Goal: Use online tool/utility: Utilize a website feature to perform a specific function

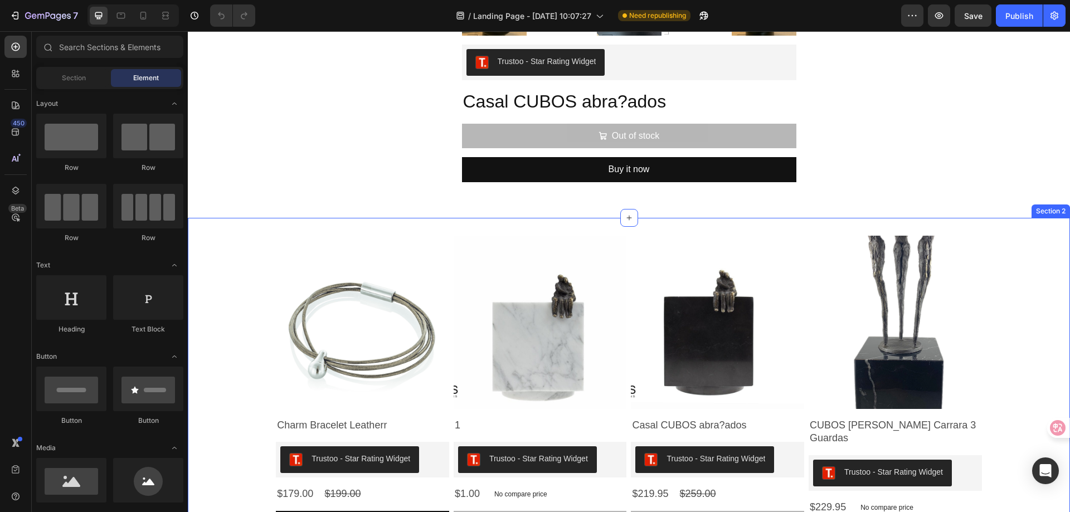
scroll to position [669, 0]
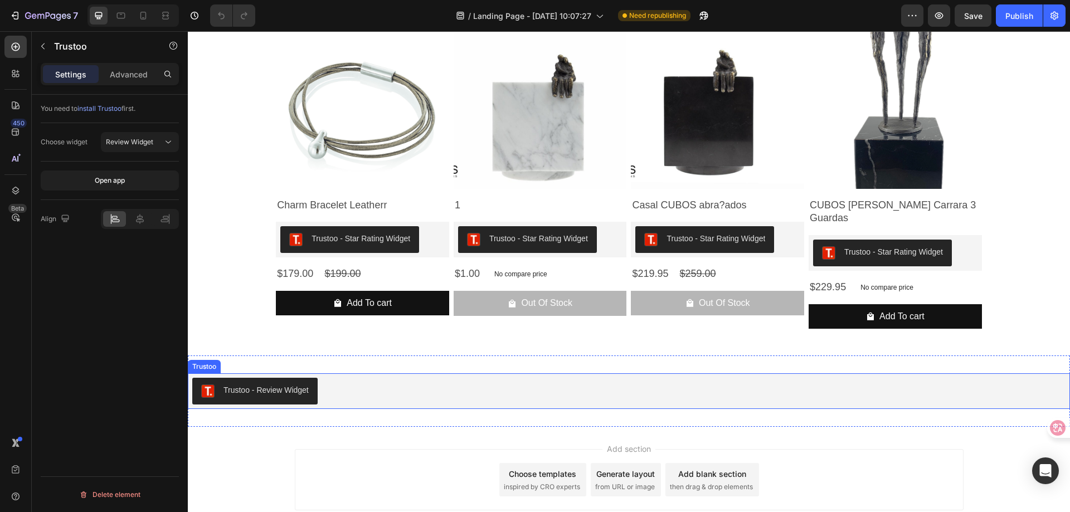
click at [270, 378] on button "Trustoo - Review Widget" at bounding box center [254, 391] width 125 height 27
click at [272, 354] on div "Trustoo" at bounding box center [232, 363] width 88 height 18
click at [272, 356] on div at bounding box center [266, 362] width 13 height 13
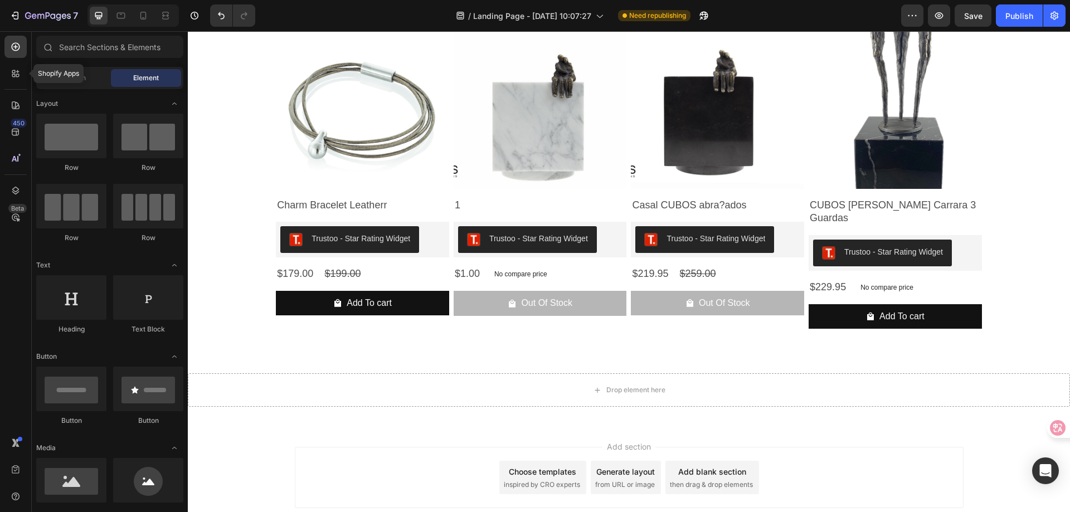
drag, startPoint x: 14, startPoint y: 80, endPoint x: 16, endPoint y: 87, distance: 6.9
click at [14, 80] on div at bounding box center [15, 73] width 22 height 22
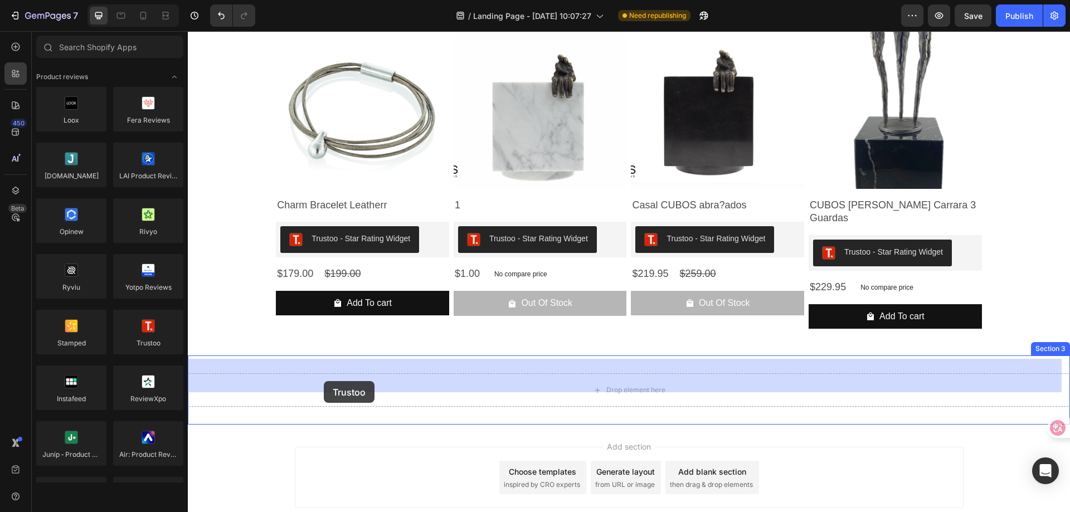
drag, startPoint x: 334, startPoint y: 371, endPoint x: 324, endPoint y: 379, distance: 13.1
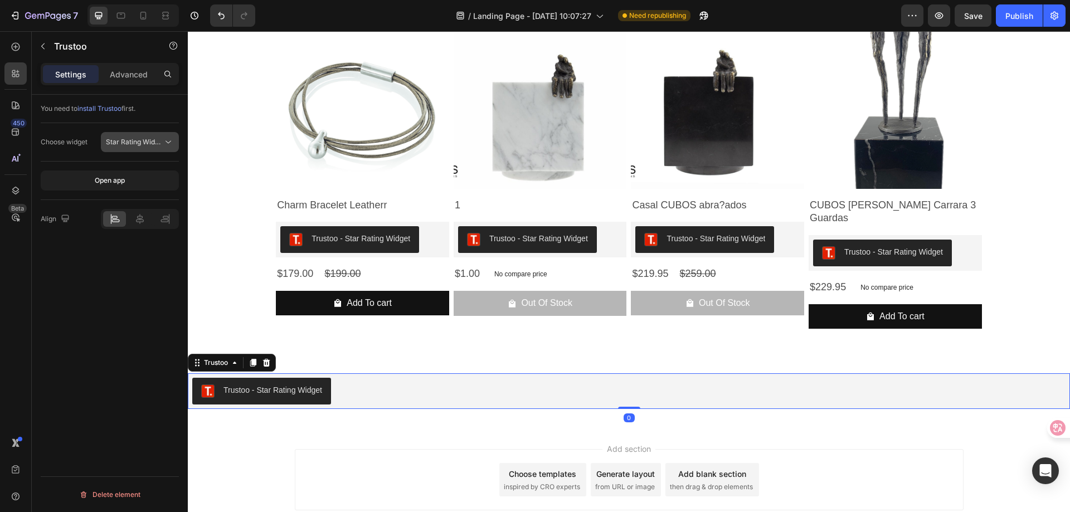
click at [124, 147] on span "Star Rating Widget" at bounding box center [134, 142] width 57 height 10
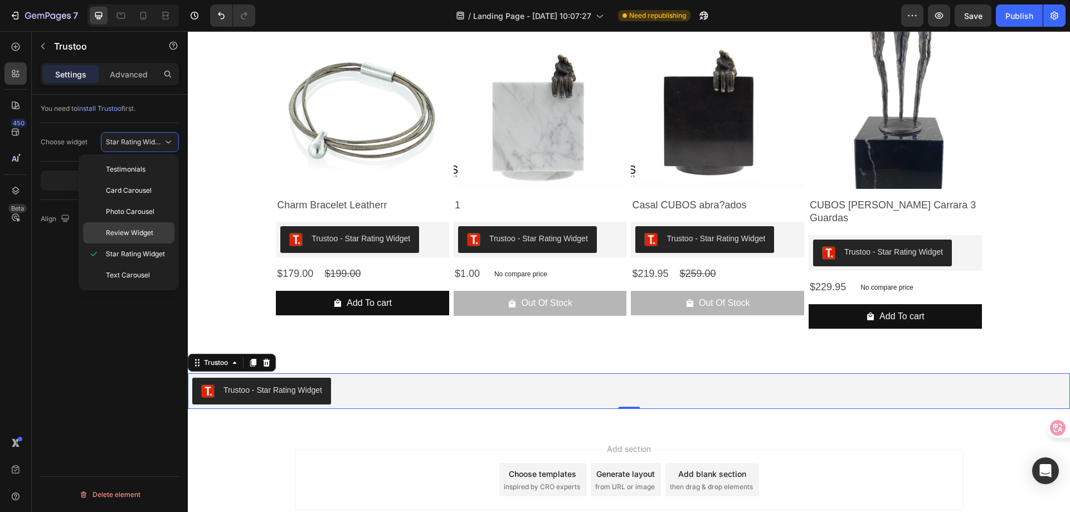
click at [124, 229] on span "Review Widget" at bounding box center [129, 233] width 47 height 10
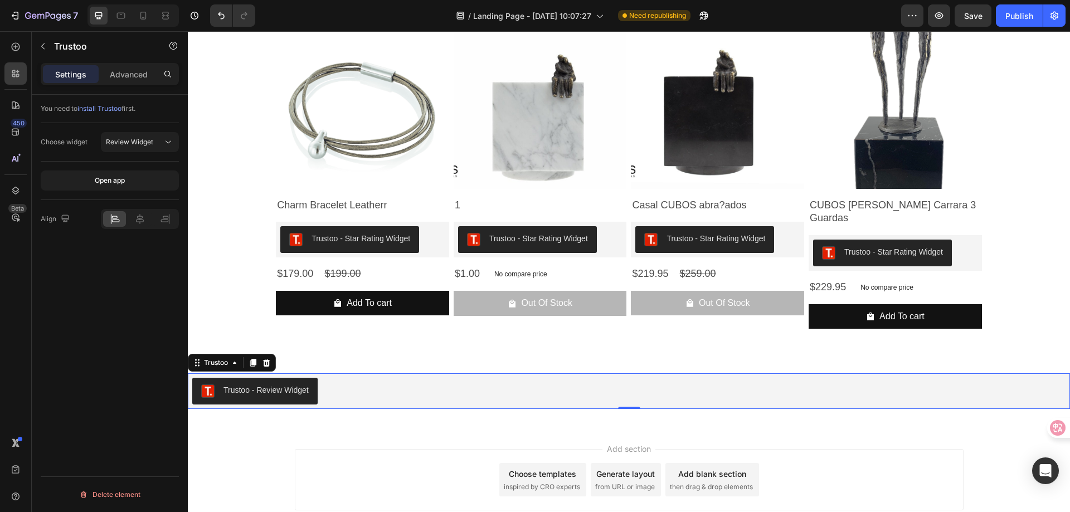
click at [98, 311] on div "You need to install Trustoo first. Choose widget Review Widget Open app Align D…" at bounding box center [110, 319] width 156 height 449
click at [124, 80] on p "Advanced" at bounding box center [129, 75] width 38 height 12
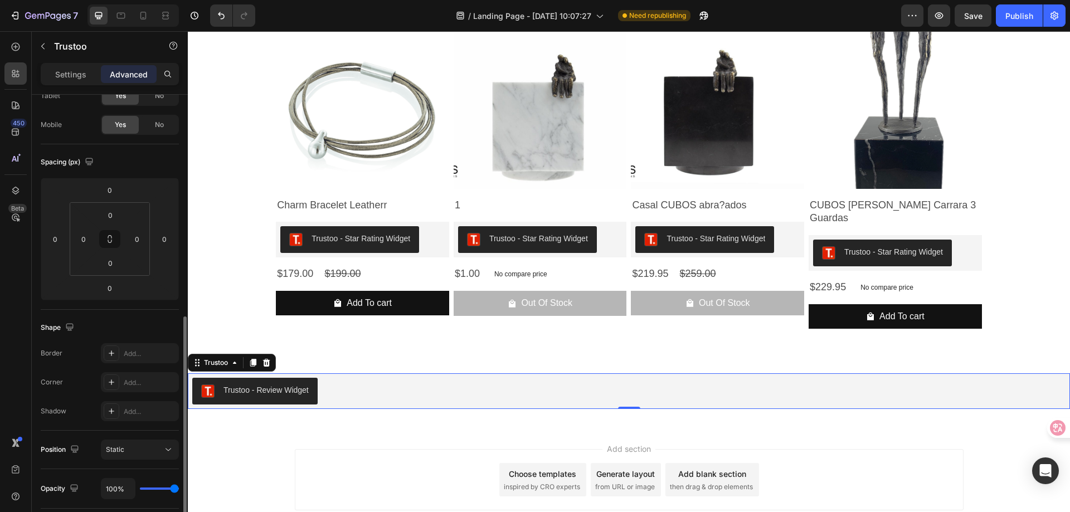
scroll to position [0, 0]
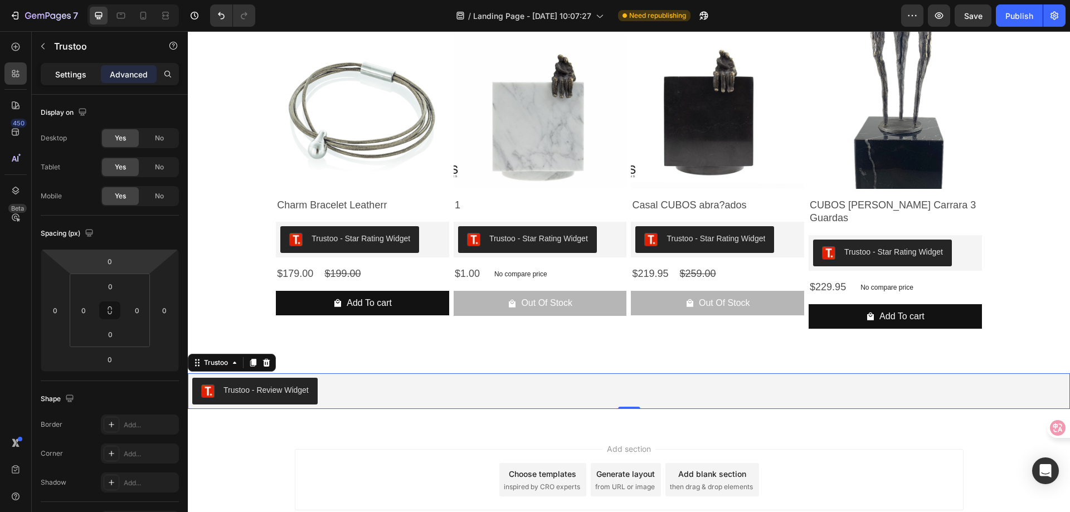
click at [78, 82] on div "Settings" at bounding box center [71, 74] width 56 height 18
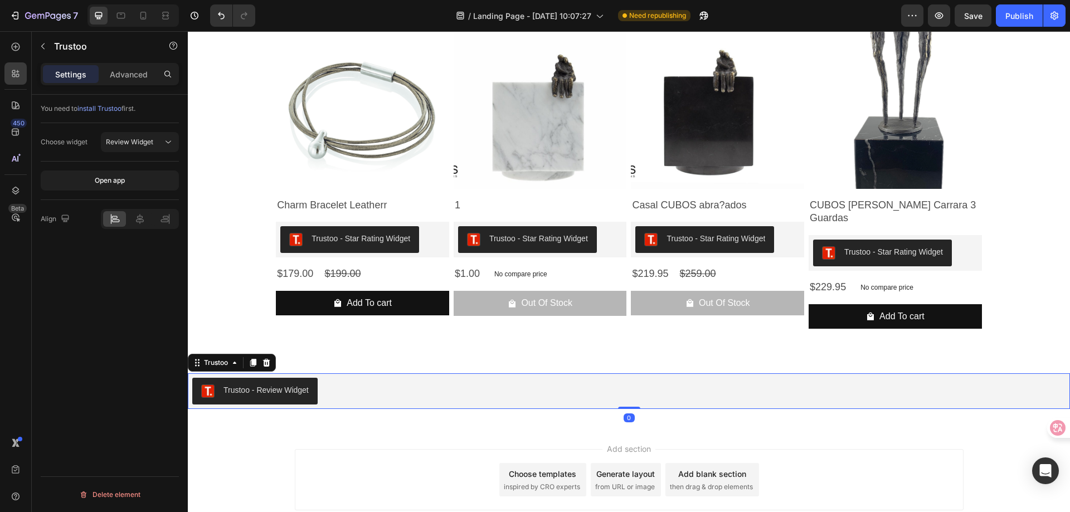
click at [76, 75] on p "Settings" at bounding box center [70, 75] width 31 height 12
click at [147, 141] on span "Review Widget" at bounding box center [129, 142] width 47 height 8
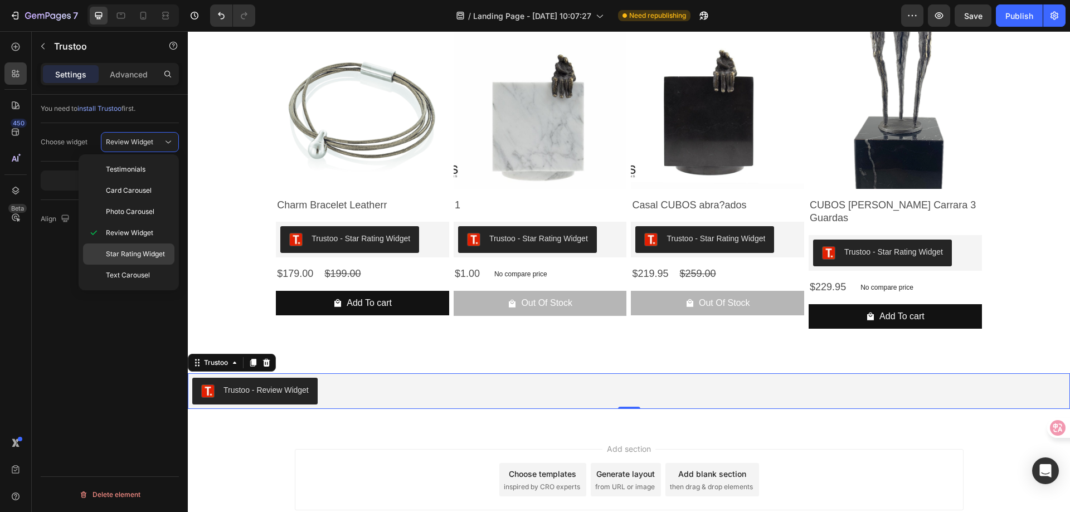
click at [127, 255] on span "Star Rating Widget" at bounding box center [135, 254] width 59 height 10
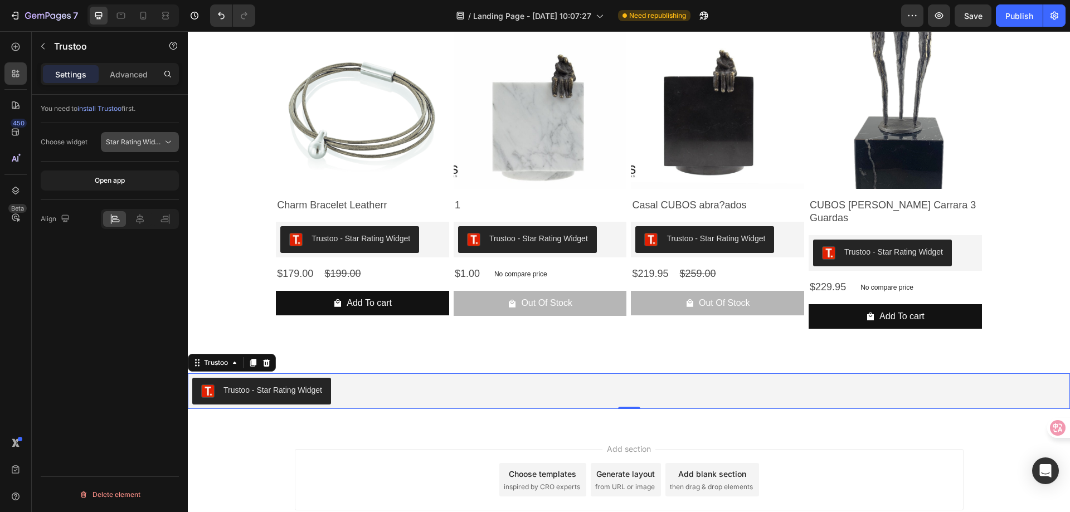
click at [150, 133] on button "Star Rating Widget" at bounding box center [140, 142] width 78 height 20
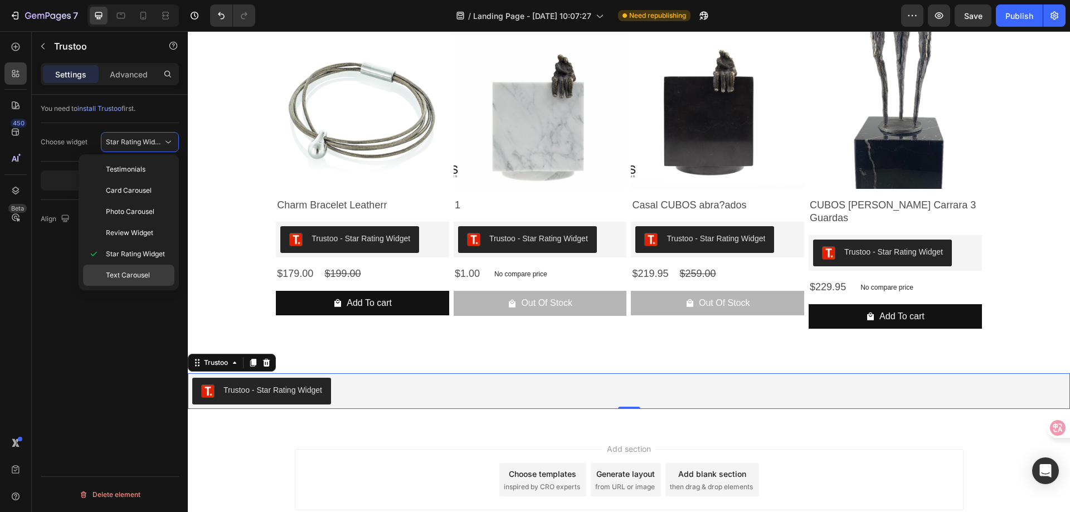
click at [128, 275] on span "Text Carousel" at bounding box center [128, 275] width 44 height 10
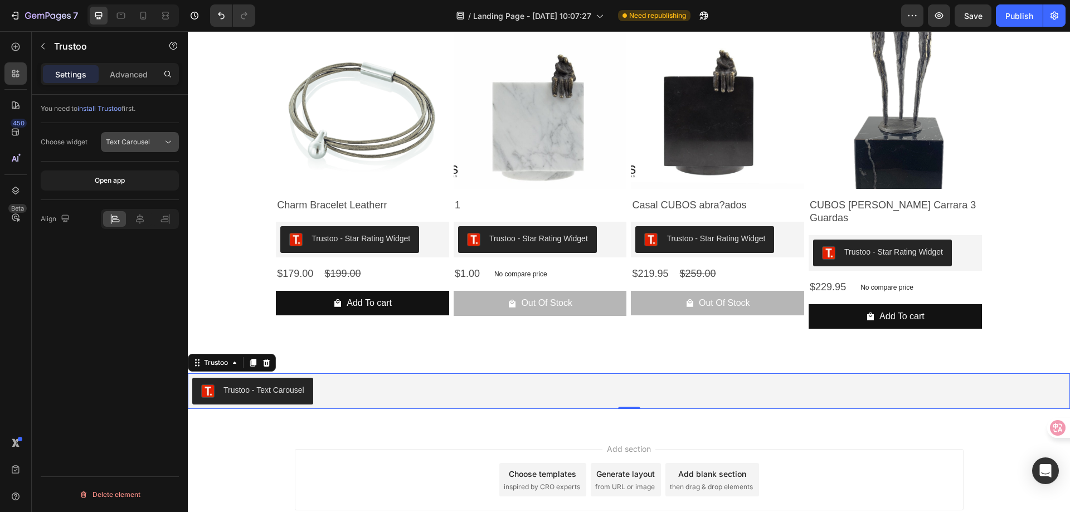
click at [154, 136] on button "Text Carousel" at bounding box center [140, 142] width 78 height 20
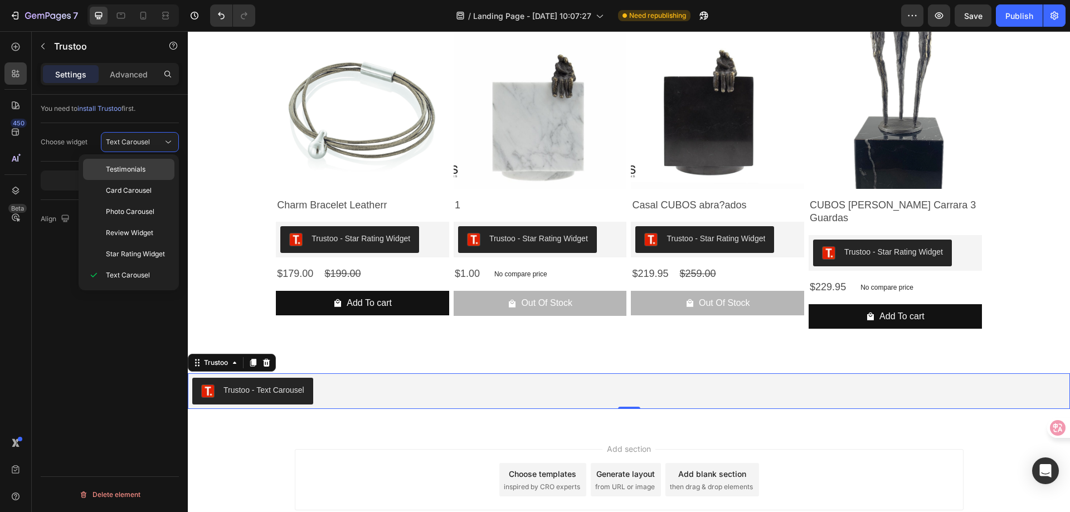
click at [148, 171] on p "Testimonials" at bounding box center [138, 169] width 64 height 10
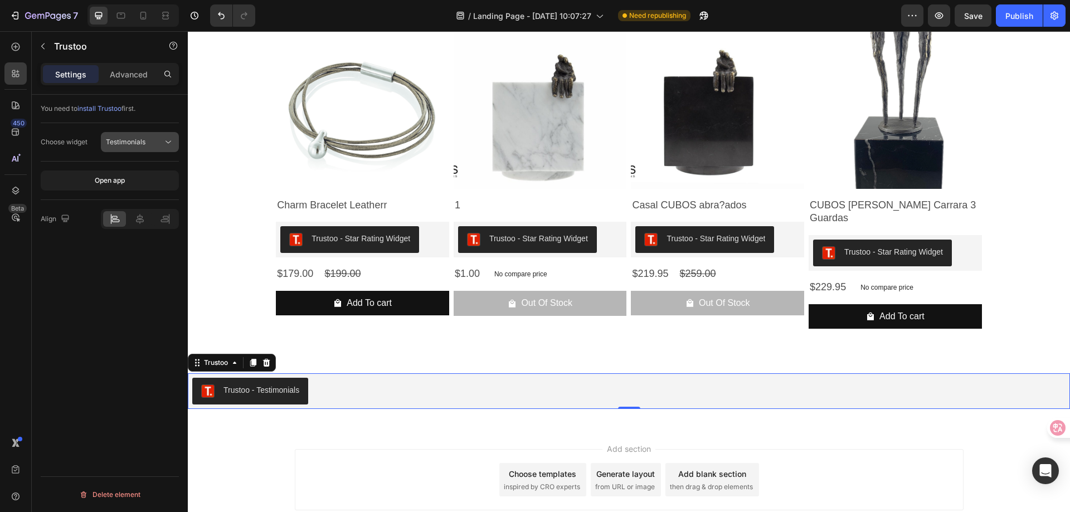
drag, startPoint x: 153, startPoint y: 137, endPoint x: 151, endPoint y: 144, distance: 7.4
click at [153, 137] on div "Testimonials" at bounding box center [134, 142] width 57 height 10
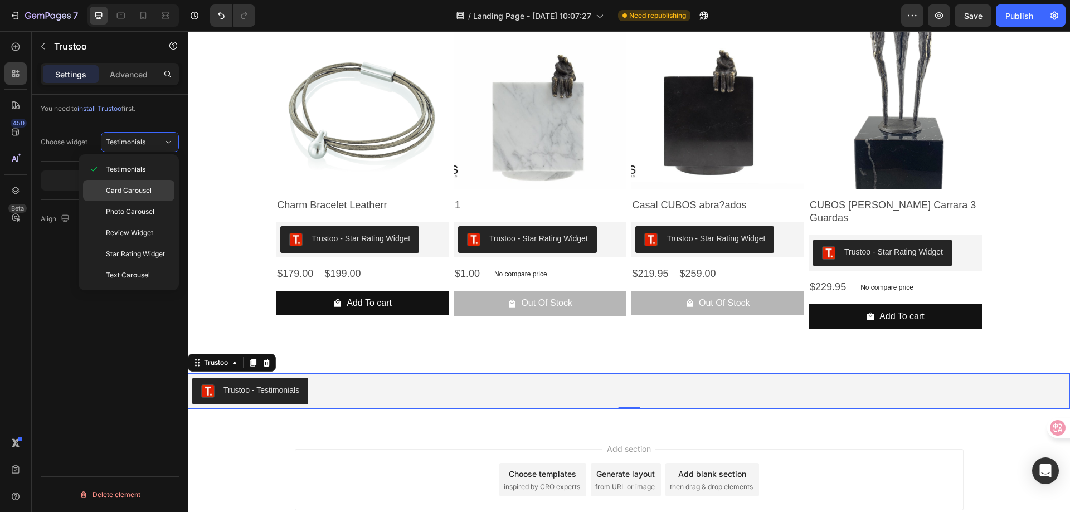
click at [143, 187] on span "Card Carousel" at bounding box center [129, 191] width 46 height 10
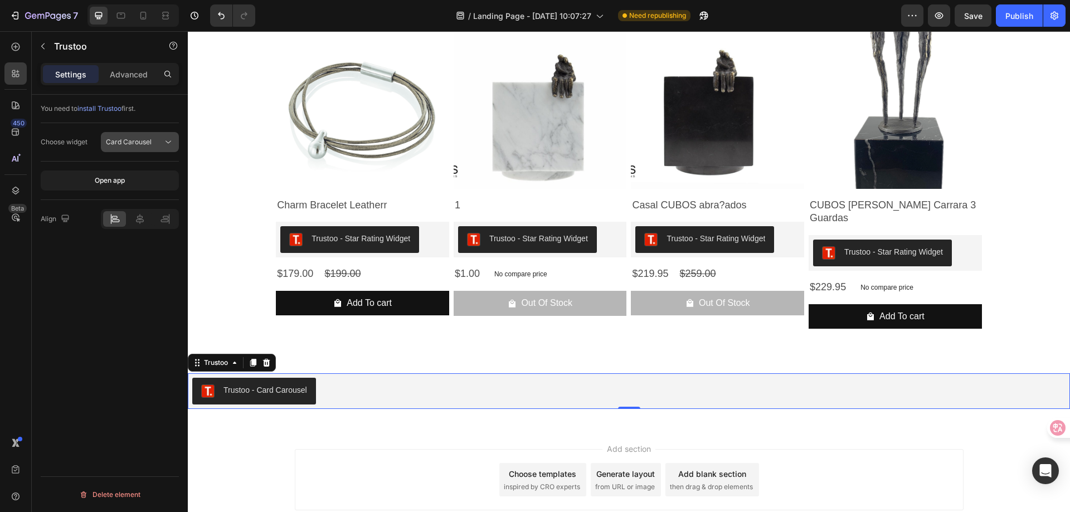
drag, startPoint x: 144, startPoint y: 146, endPoint x: 140, endPoint y: 170, distance: 24.4
click at [144, 146] on span "Card Carousel" at bounding box center [129, 142] width 46 height 10
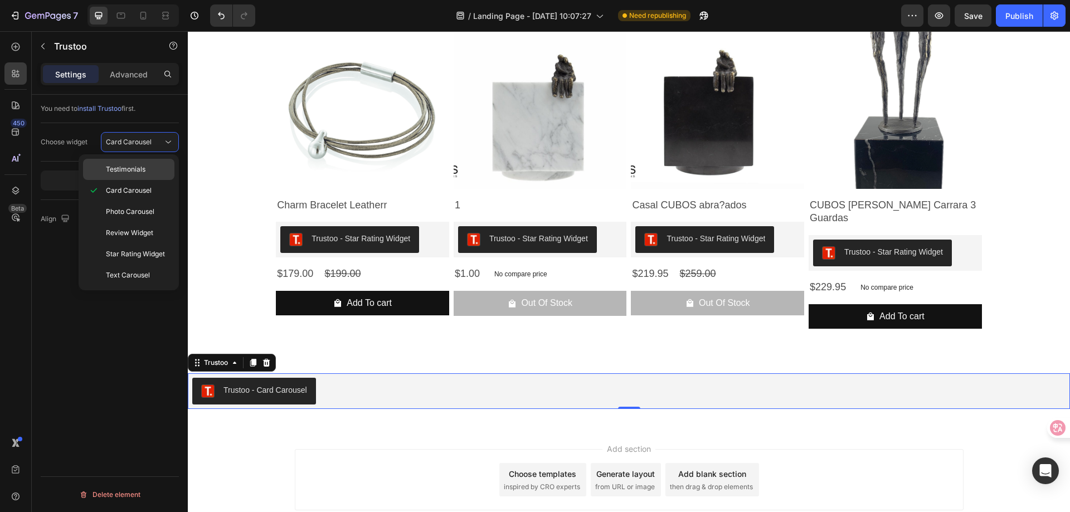
drag, startPoint x: 135, startPoint y: 205, endPoint x: 135, endPoint y: 171, distance: 34.5
click at [135, 222] on div "Photo Carousel" at bounding box center [128, 232] width 91 height 21
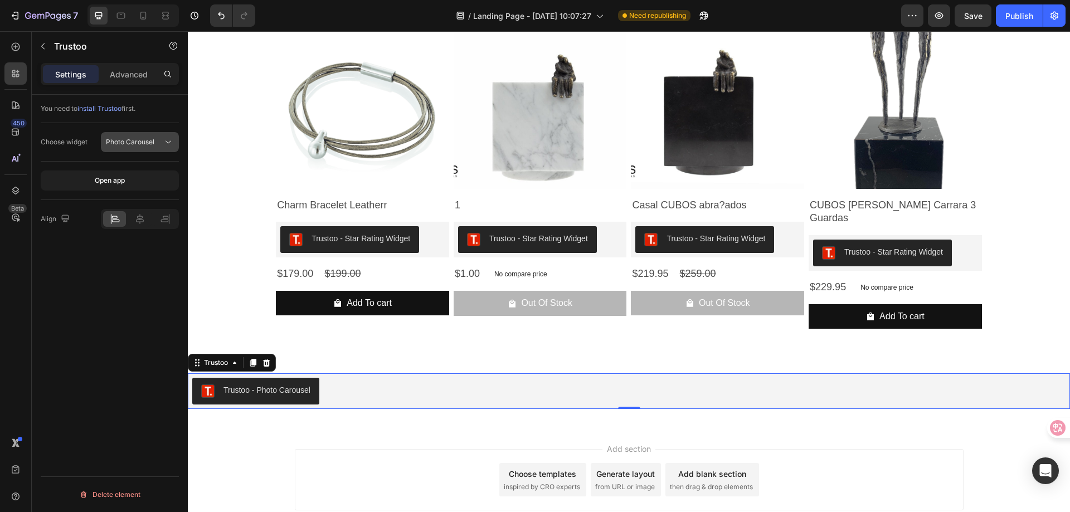
click at [135, 133] on button "Photo Carousel" at bounding box center [140, 142] width 78 height 20
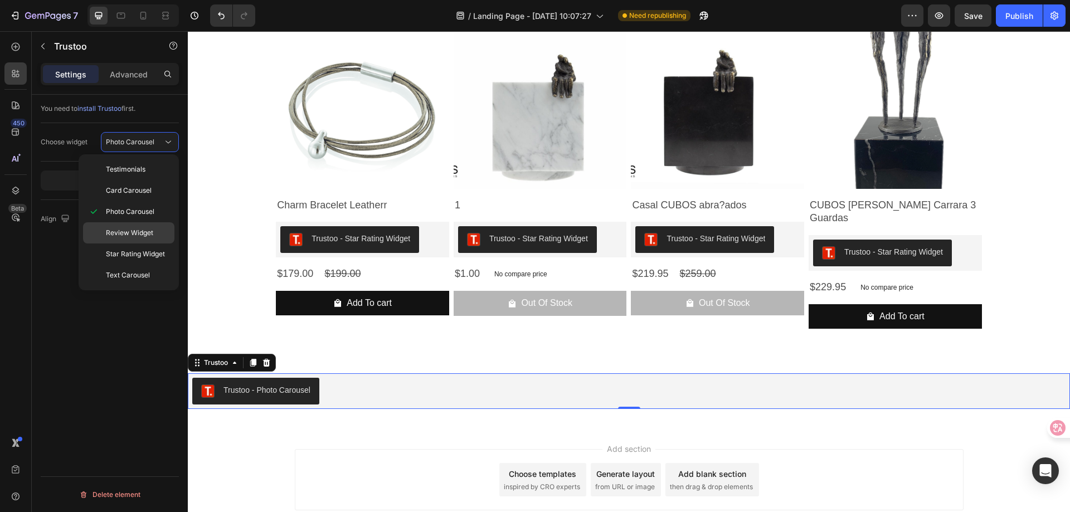
click at [126, 230] on span "Review Widget" at bounding box center [129, 233] width 47 height 10
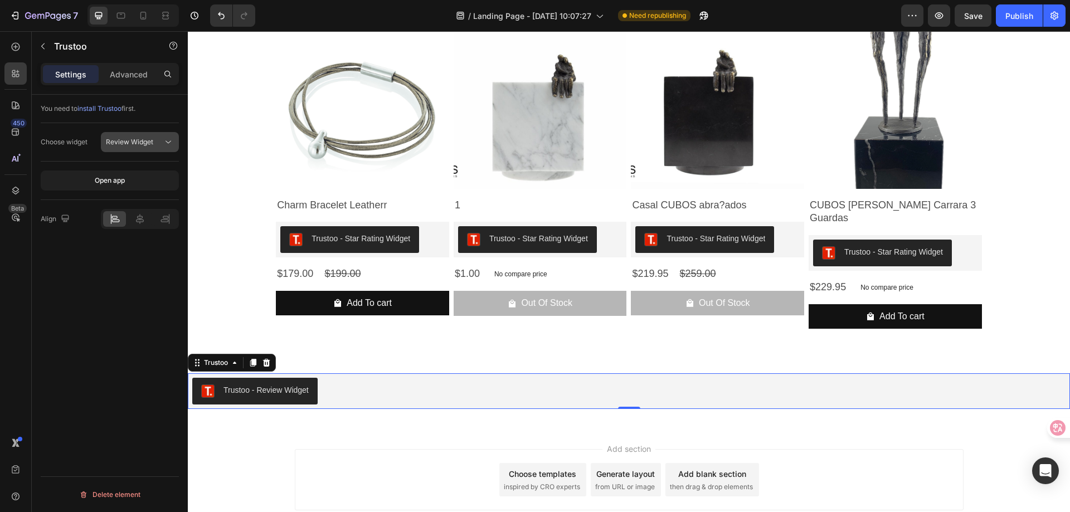
click at [147, 144] on span "Review Widget" at bounding box center [129, 142] width 47 height 8
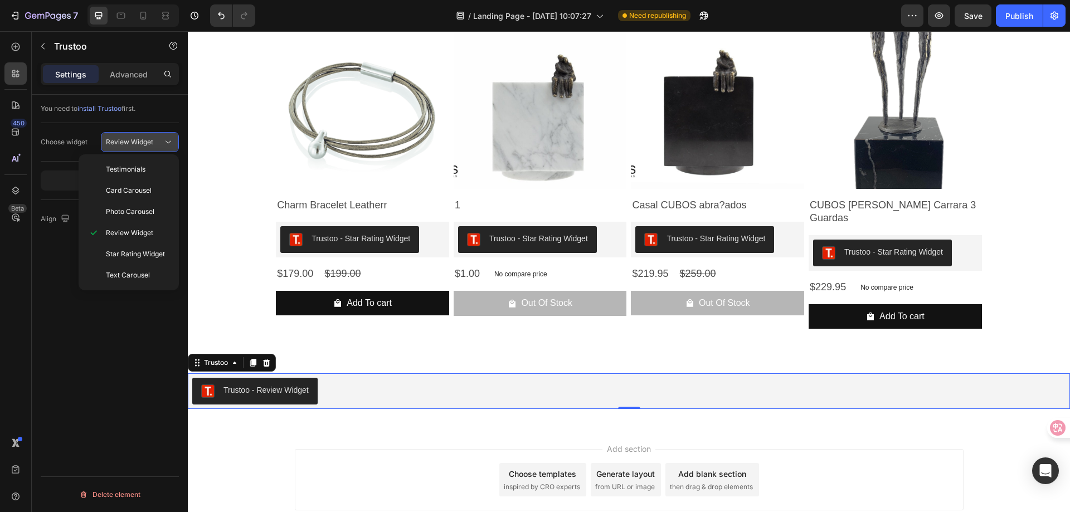
click at [152, 141] on span "Review Widget" at bounding box center [129, 142] width 47 height 8
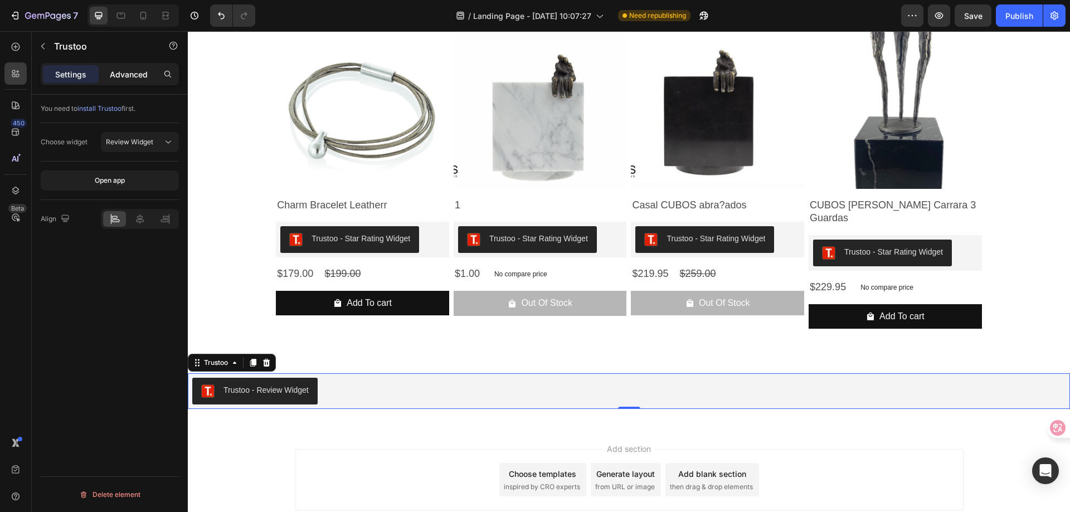
click at [138, 81] on div "Advanced" at bounding box center [129, 74] width 56 height 18
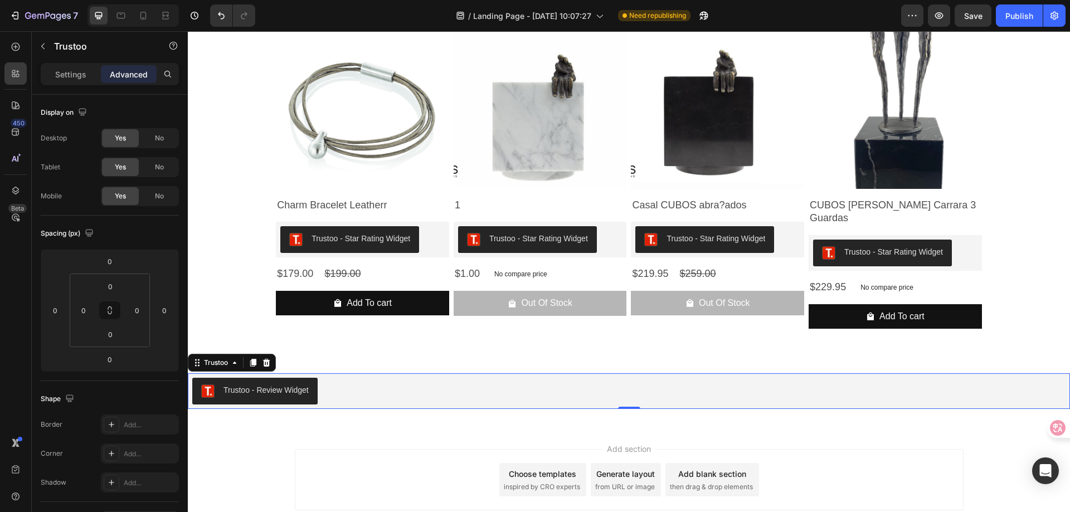
click at [63, 83] on div "Settings Advanced" at bounding box center [110, 74] width 138 height 22
click at [63, 80] on div "Settings" at bounding box center [71, 74] width 56 height 18
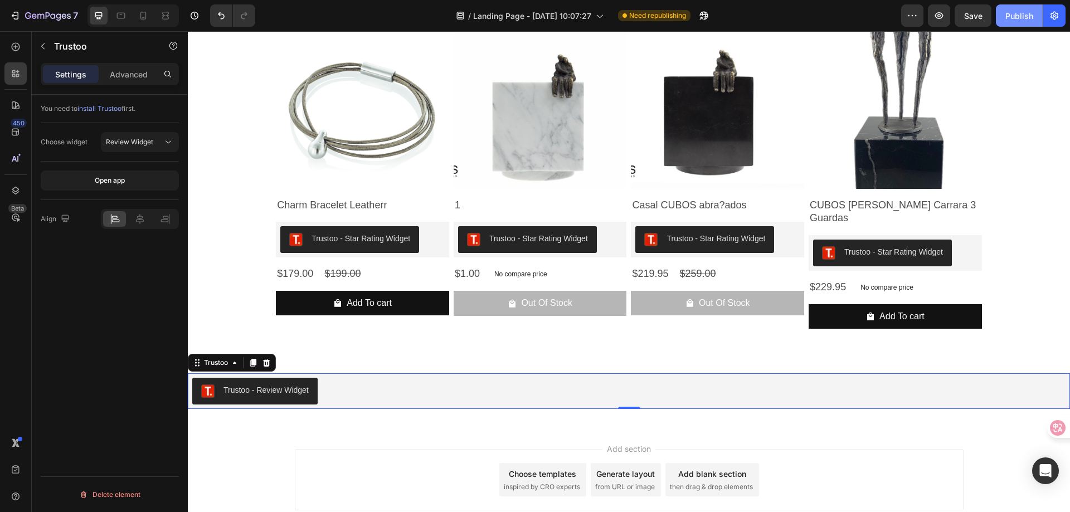
click at [1016, 12] on div "Publish" at bounding box center [1019, 16] width 28 height 12
click at [128, 136] on button "Review Widget" at bounding box center [140, 142] width 78 height 20
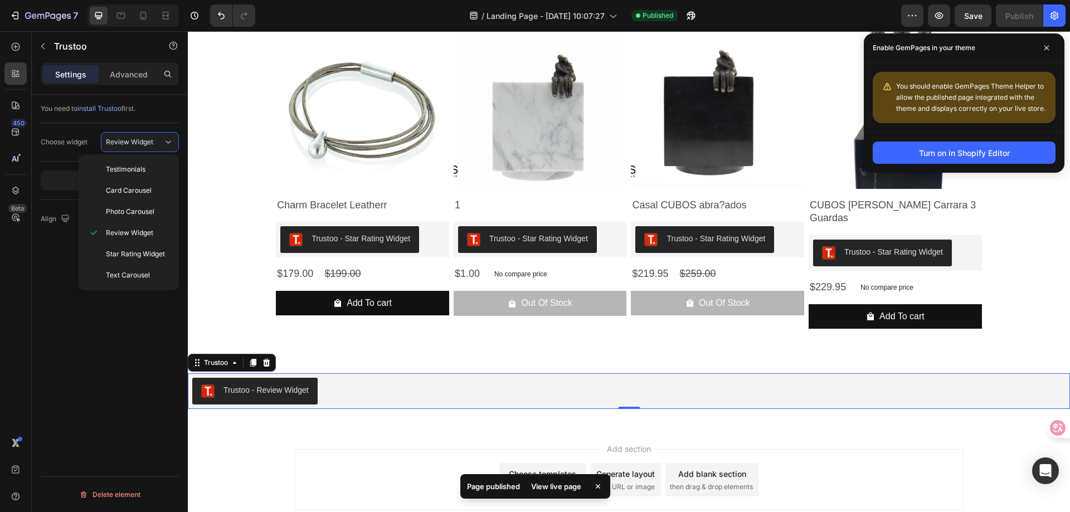
click at [108, 319] on div "You need to install Trustoo first. Choose widget Review Widget Open app Align D…" at bounding box center [110, 319] width 156 height 449
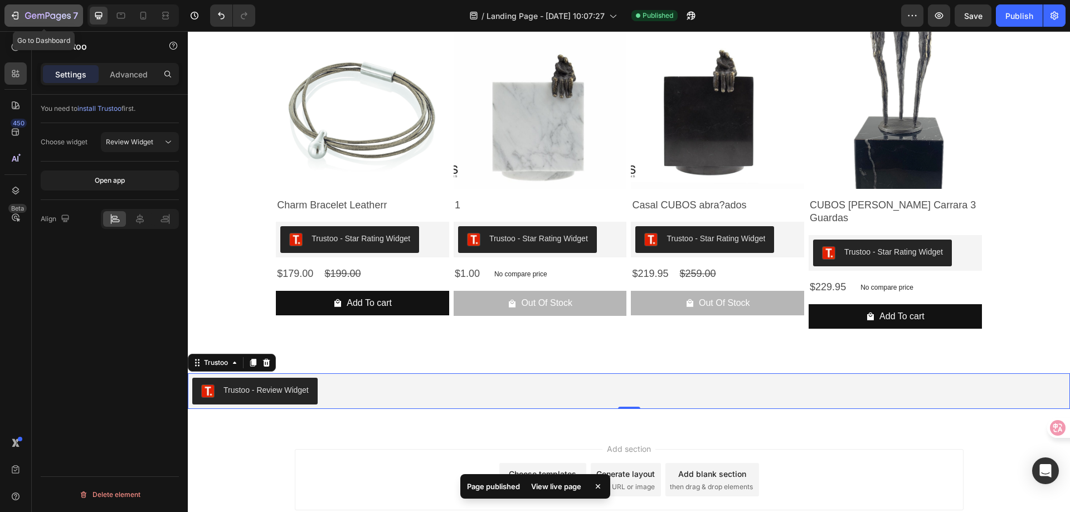
click at [24, 17] on div "7" at bounding box center [43, 15] width 69 height 13
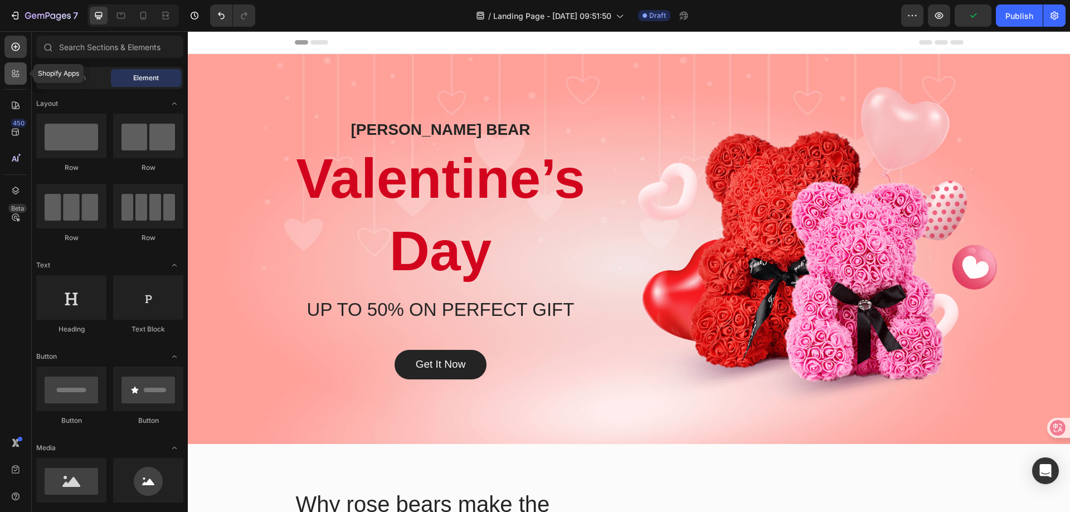
click at [23, 77] on div at bounding box center [15, 73] width 22 height 22
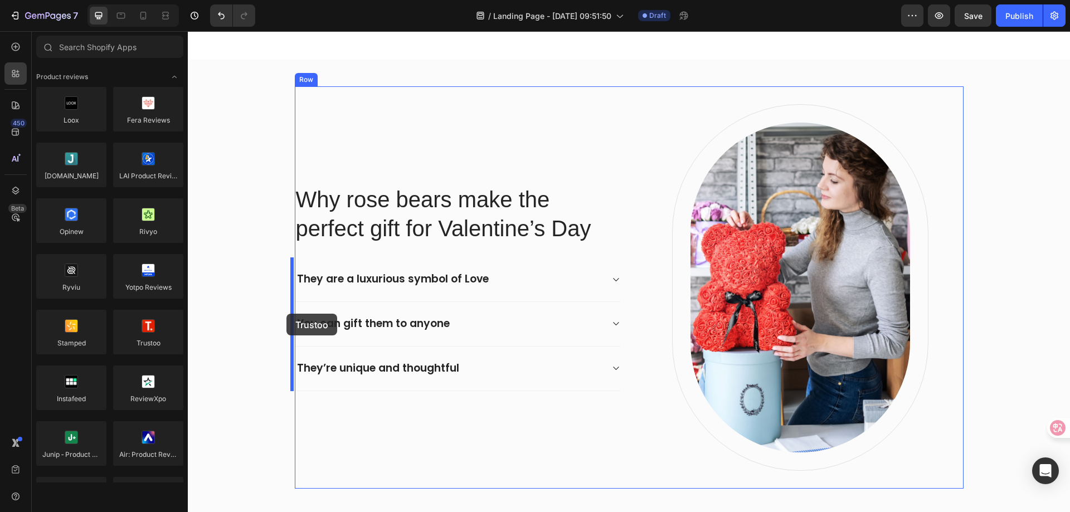
scroll to position [502, 0]
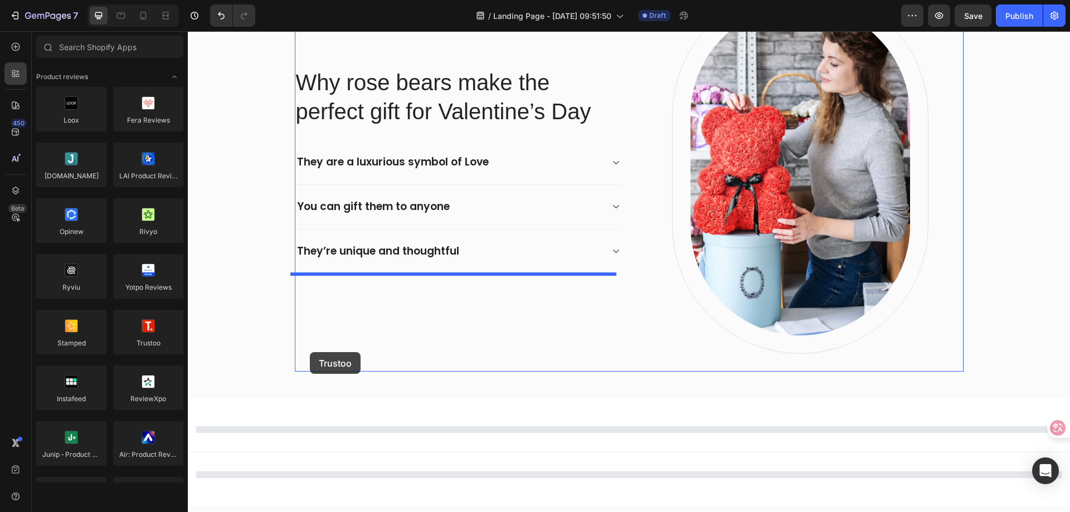
select select "GREY"
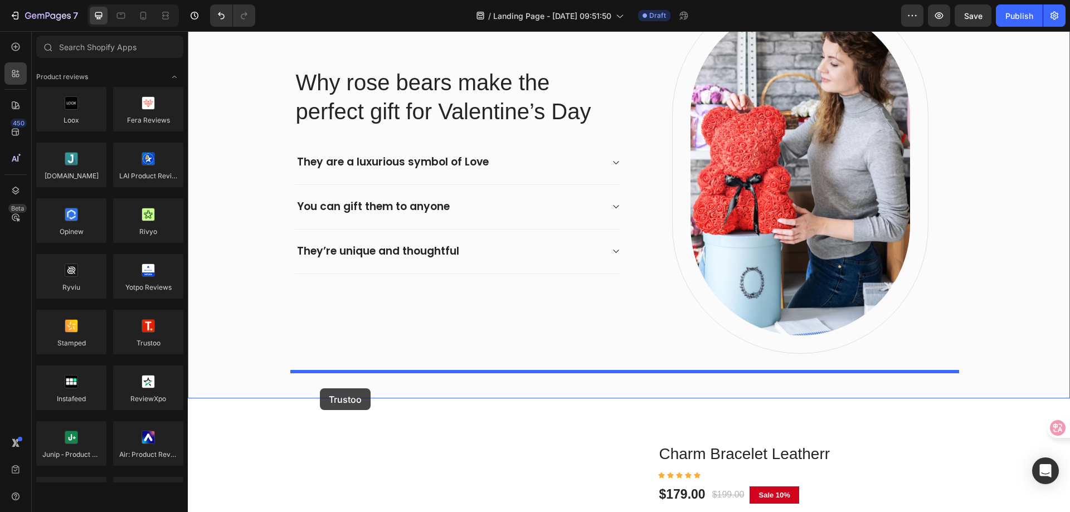
drag, startPoint x: 342, startPoint y: 362, endPoint x: 318, endPoint y: 377, distance: 28.5
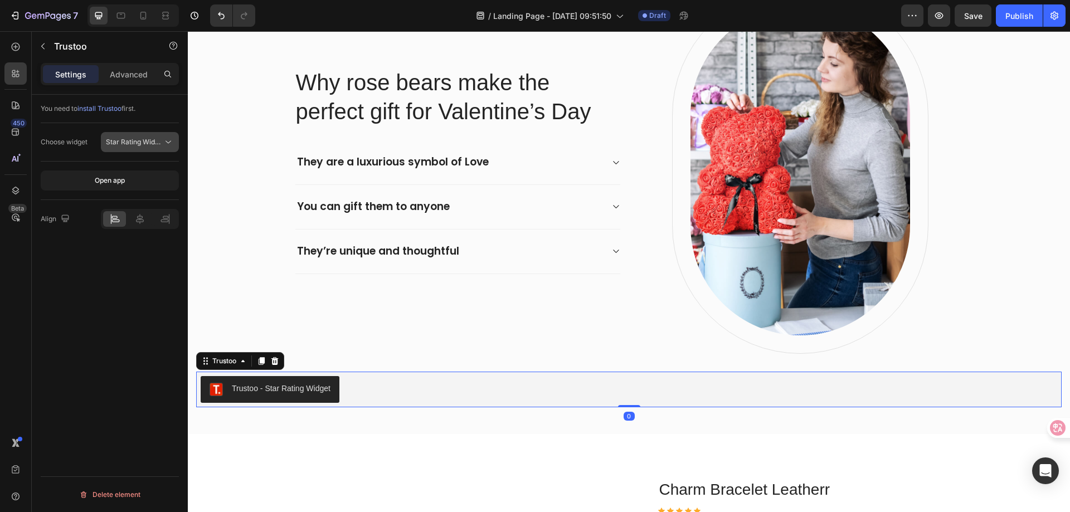
click at [142, 145] on span "Star Rating Widget" at bounding box center [135, 142] width 59 height 8
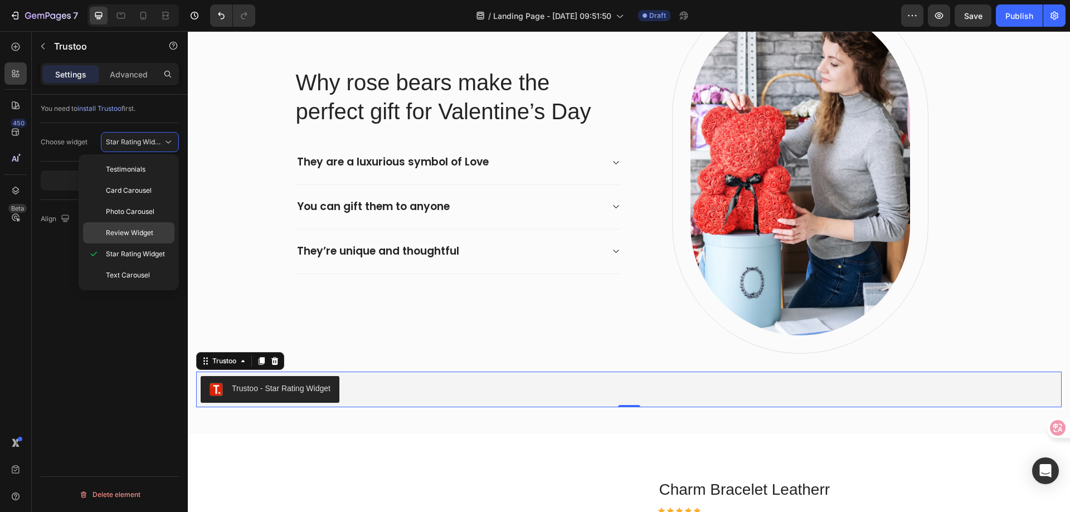
click at [130, 231] on span "Review Widget" at bounding box center [129, 233] width 47 height 10
